Goal: Task Accomplishment & Management: Manage account settings

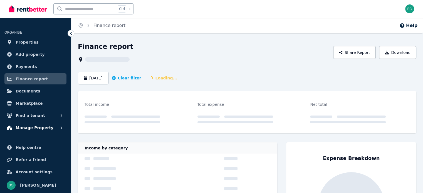
click at [37, 127] on span "Manage Property" at bounding box center [35, 128] width 38 height 7
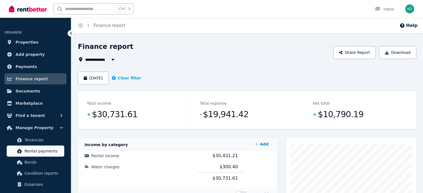
click at [37, 151] on span "Rental payments" at bounding box center [43, 151] width 38 height 7
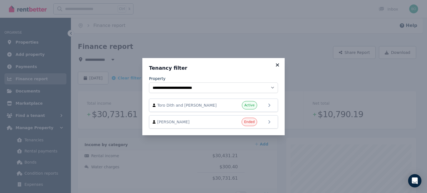
click at [278, 63] on icon at bounding box center [278, 65] width 6 height 5
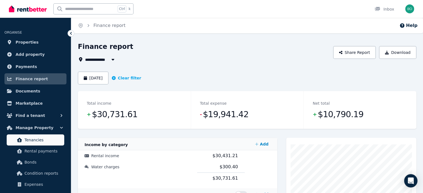
click at [37, 138] on span "Tenancies" at bounding box center [43, 140] width 38 height 7
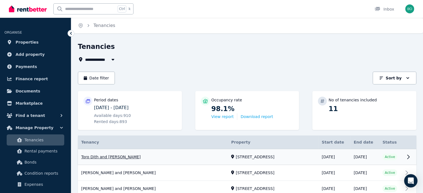
click at [115, 158] on link "View property details" at bounding box center [247, 157] width 339 height 16
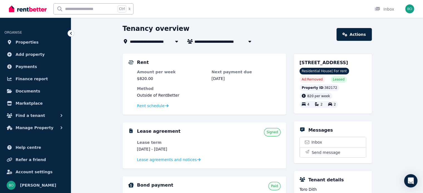
scroll to position [28, 0]
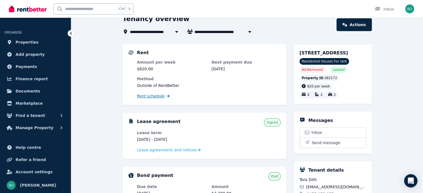
click at [150, 96] on span "Rent schedule" at bounding box center [151, 97] width 28 height 6
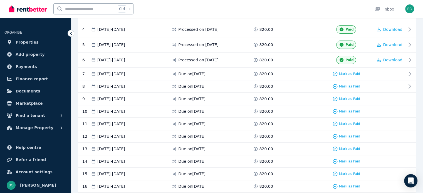
scroll to position [167, 0]
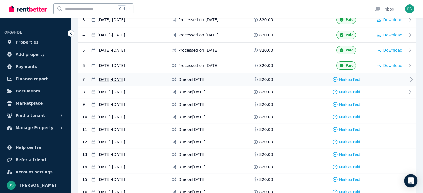
click at [353, 79] on span "Mark as Paid" at bounding box center [349, 79] width 21 height 4
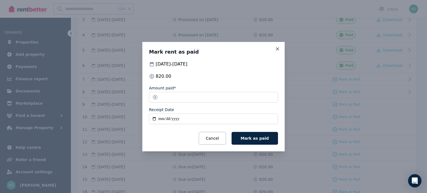
click at [154, 119] on input "Receipt Date" at bounding box center [213, 119] width 129 height 11
type input "**********"
click at [257, 139] on span "Mark as paid" at bounding box center [255, 138] width 28 height 4
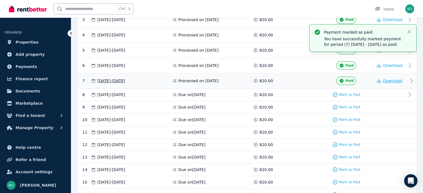
click at [391, 79] on span "Download" at bounding box center [392, 81] width 19 height 4
click at [37, 127] on span "Manage Property" at bounding box center [35, 128] width 38 height 7
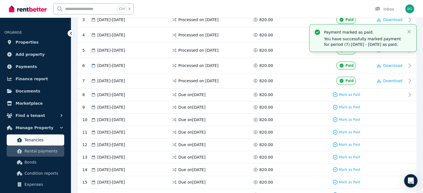
click at [39, 138] on span "Tenancies" at bounding box center [43, 140] width 38 height 7
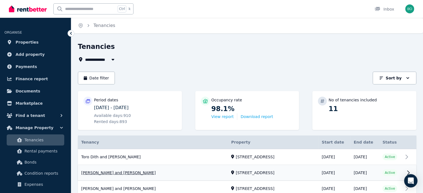
click at [117, 172] on link "View property details" at bounding box center [247, 174] width 339 height 16
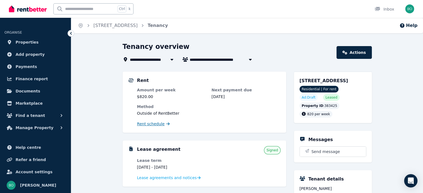
click at [154, 125] on span "Rent schedule" at bounding box center [151, 124] width 28 height 6
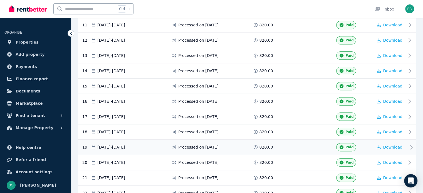
scroll to position [390, 0]
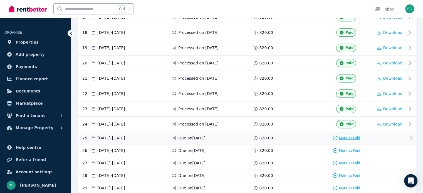
click at [343, 136] on span "Mark as Paid" at bounding box center [349, 138] width 21 height 4
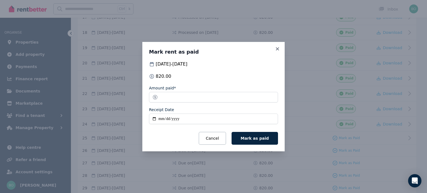
click at [155, 120] on input "Receipt Date" at bounding box center [213, 119] width 129 height 11
type input "**********"
click at [260, 138] on span "Mark as paid" at bounding box center [255, 138] width 28 height 4
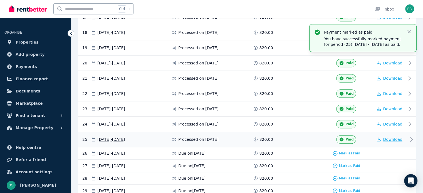
click at [394, 137] on span "Download" at bounding box center [392, 139] width 19 height 4
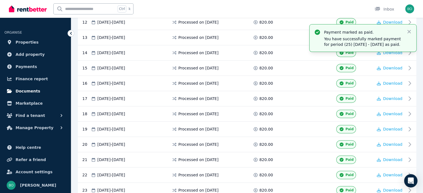
scroll to position [278, 0]
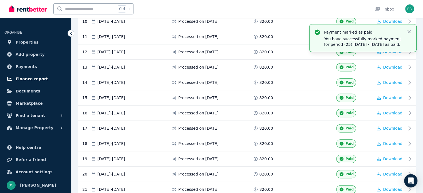
click at [40, 79] on span "Finance report" at bounding box center [32, 79] width 32 height 7
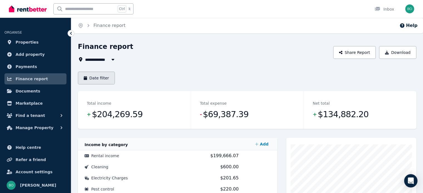
click at [94, 78] on button "Date filter" at bounding box center [96, 78] width 37 height 13
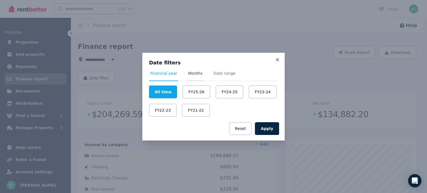
click at [193, 73] on span "Months" at bounding box center [195, 74] width 14 height 6
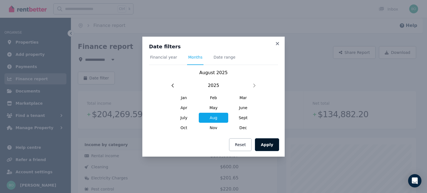
click at [270, 146] on button "Apply" at bounding box center [267, 145] width 24 height 13
